Goal: Task Accomplishment & Management: Complete application form

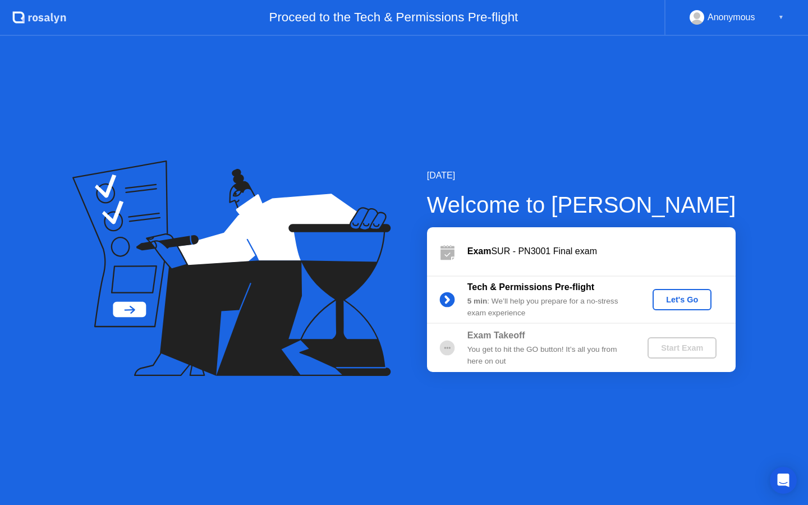
click at [683, 300] on div "Let's Go" at bounding box center [682, 299] width 50 height 9
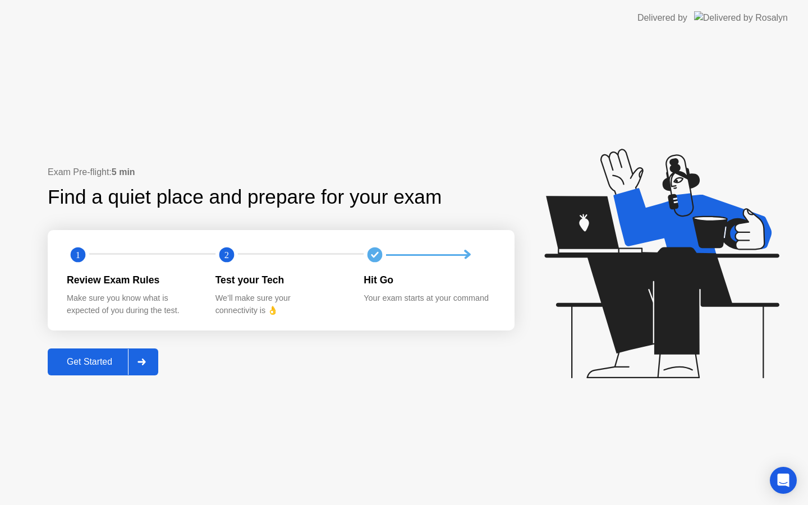
click at [115, 365] on div "Get Started" at bounding box center [89, 362] width 77 height 10
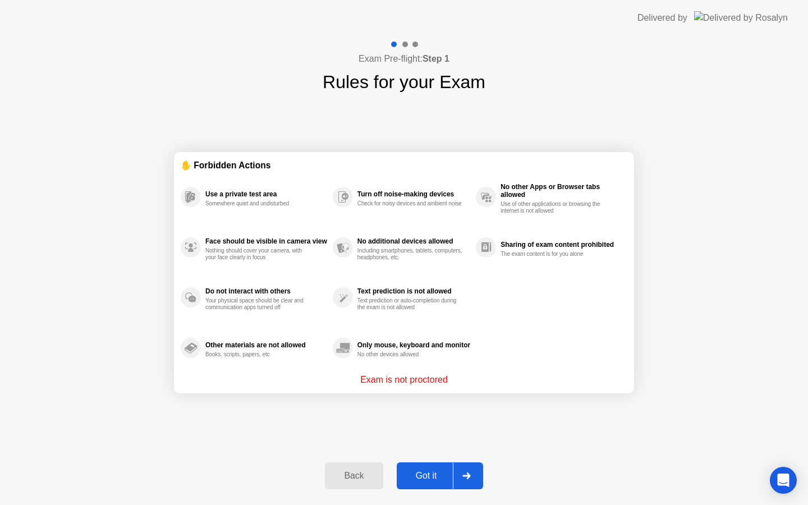
click at [414, 485] on button "Got it" at bounding box center [440, 475] width 86 height 27
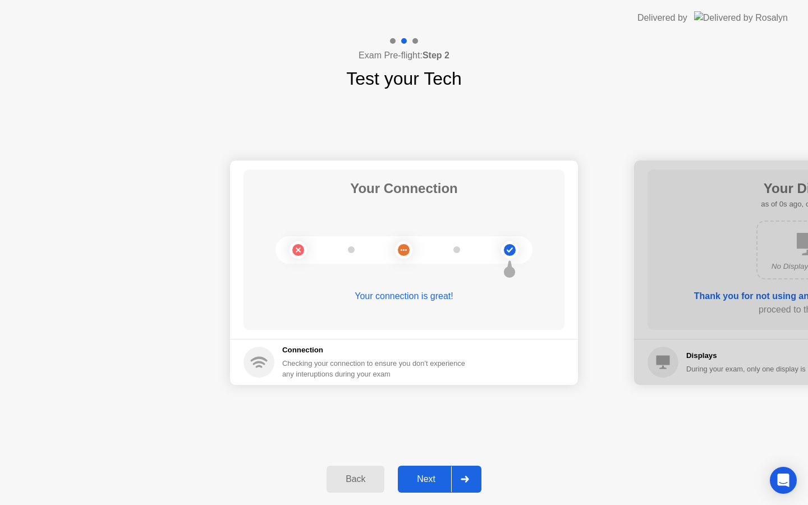
click at [425, 471] on button "Next" at bounding box center [440, 479] width 84 height 27
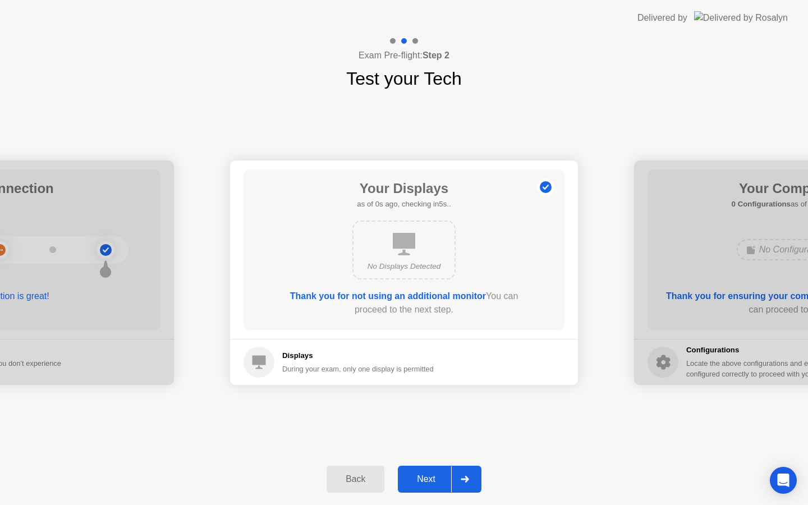
click at [425, 471] on button "Next" at bounding box center [440, 479] width 84 height 27
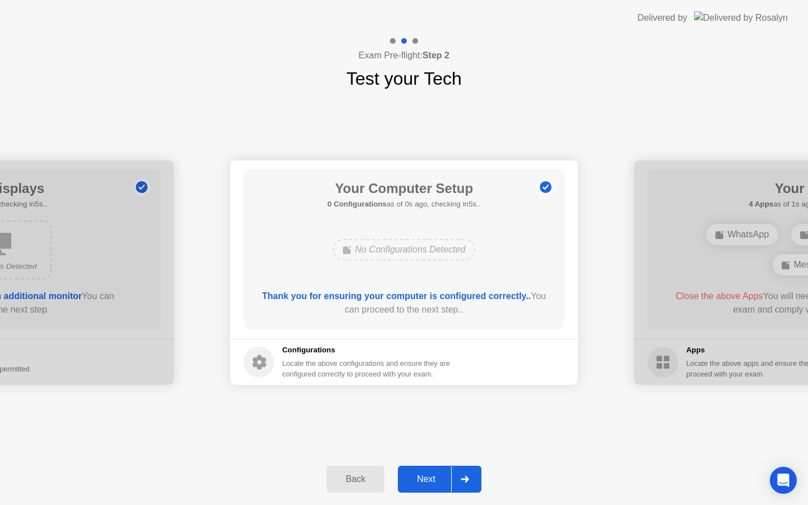
click at [425, 471] on button "Next" at bounding box center [440, 479] width 84 height 27
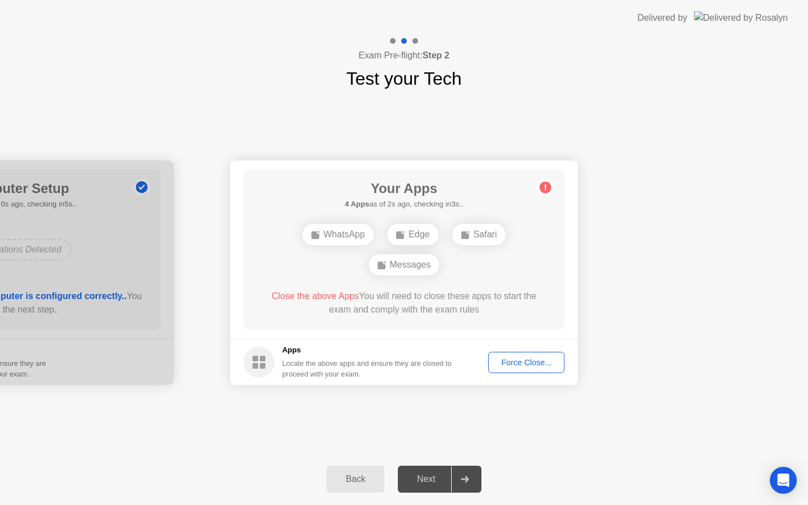
click at [517, 373] on footer "Apps Locate the above apps and ensure they are closed to proceed with your exam…" at bounding box center [404, 362] width 348 height 46
click at [517, 367] on div "Force Close..." at bounding box center [526, 362] width 68 height 9
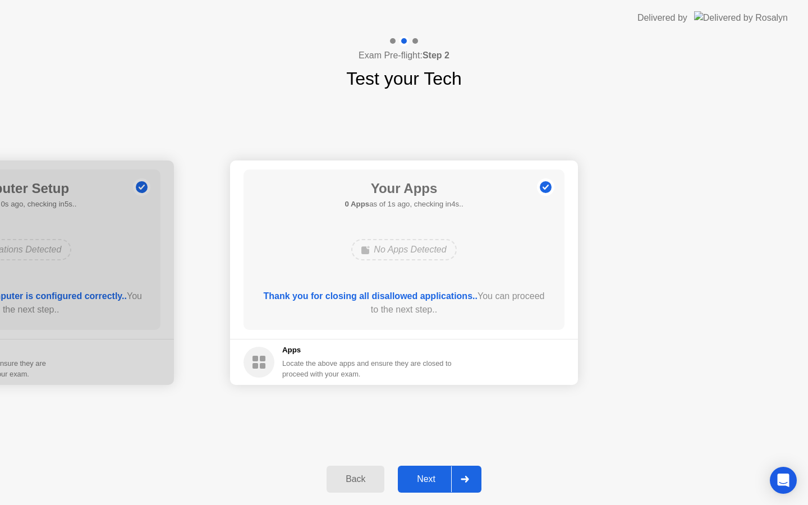
click at [426, 474] on div "Next" at bounding box center [426, 479] width 50 height 10
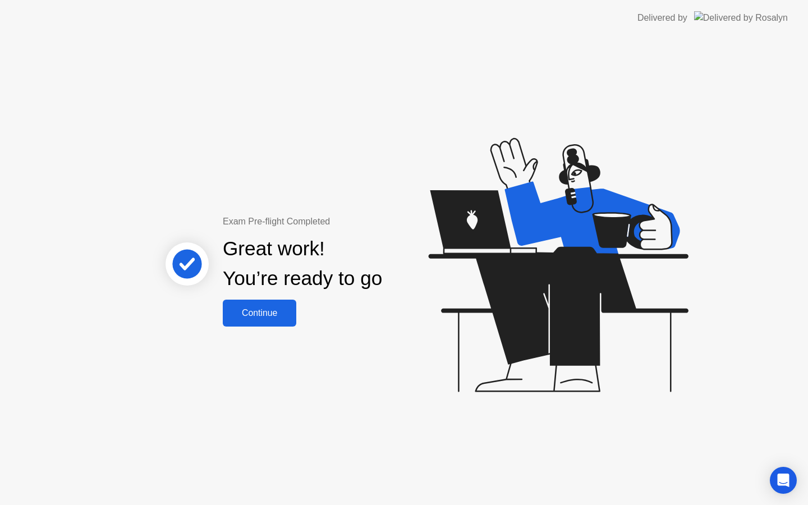
click at [272, 315] on div "Continue" at bounding box center [259, 313] width 67 height 10
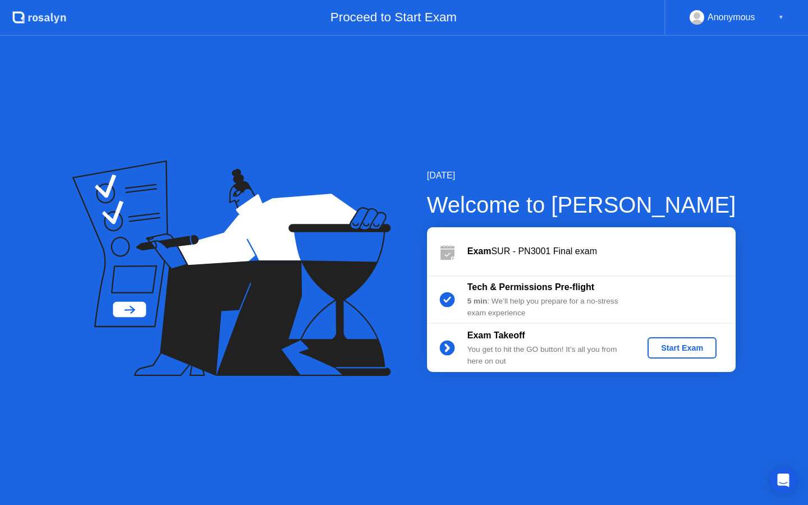
click at [701, 355] on button "Start Exam" at bounding box center [681, 347] width 69 height 21
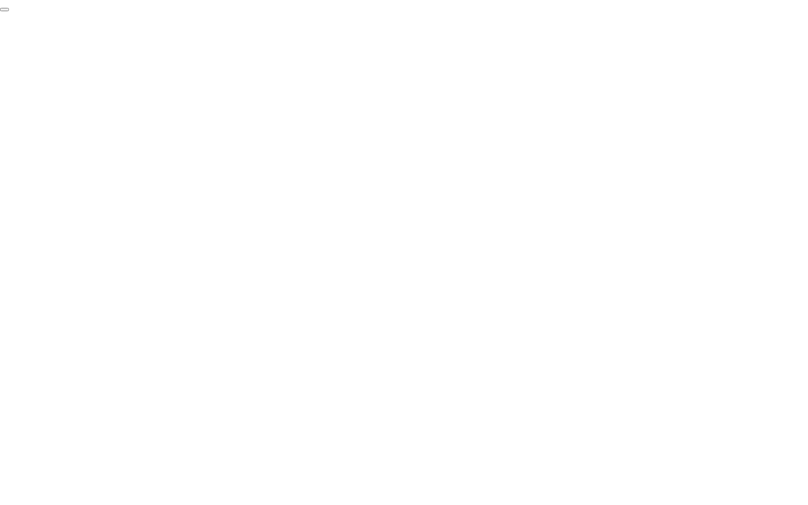
click div "End Proctoring Session"
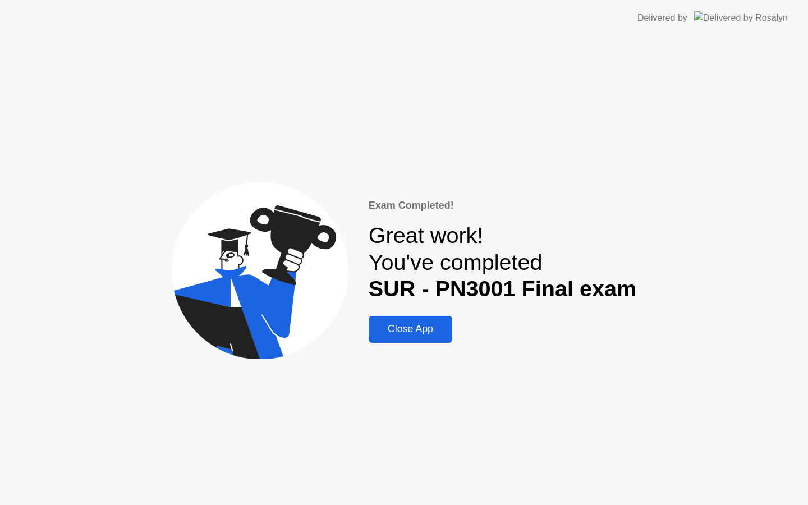
click at [430, 320] on button "Close App" at bounding box center [411, 329] width 84 height 27
